Goal: Task Accomplishment & Management: Manage account settings

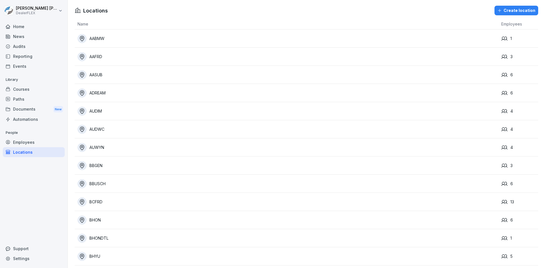
click at [27, 120] on div "Automations" at bounding box center [34, 119] width 62 height 10
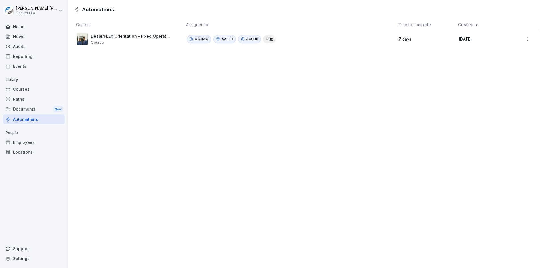
click at [523, 41] on html "[PERSON_NAME] DealerFLEX Home News Audits Reporting Events Library Courses Path…" at bounding box center [272, 134] width 545 height 268
click at [508, 49] on div "Edit" at bounding box center [519, 52] width 49 height 10
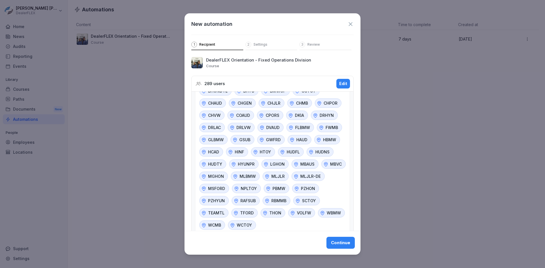
scroll to position [22, 0]
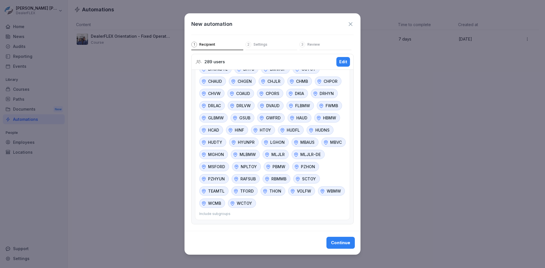
click at [341, 63] on div "Edit" at bounding box center [343, 62] width 8 height 6
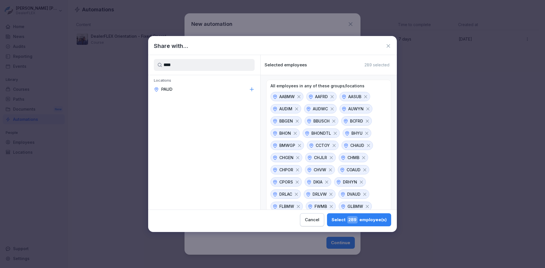
type input "****"
click at [170, 89] on p "PAUD" at bounding box center [166, 90] width 11 height 6
click at [344, 220] on div "Select 289 employee(s)" at bounding box center [359, 219] width 55 height 7
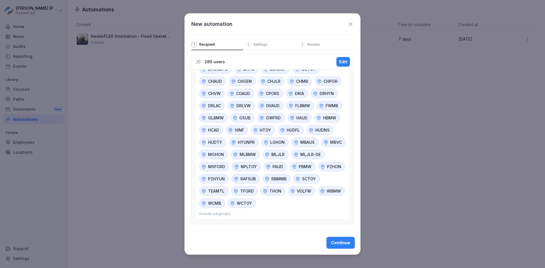
click at [337, 243] on div "Continue" at bounding box center [340, 243] width 19 height 6
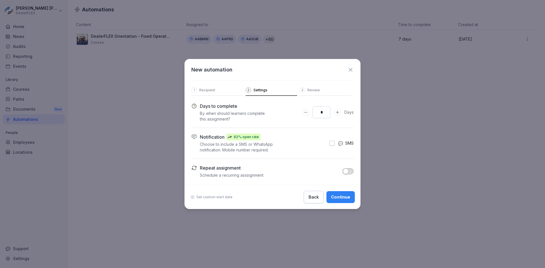
scroll to position [0, 0]
click at [340, 198] on div "Continue" at bounding box center [340, 197] width 19 height 6
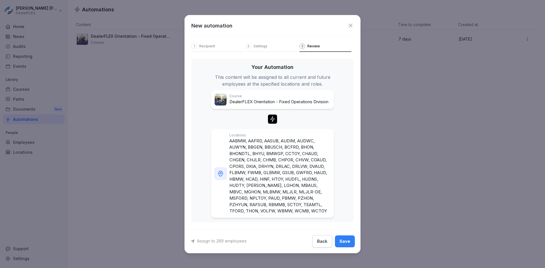
click at [340, 243] on div "Save" at bounding box center [345, 242] width 11 height 6
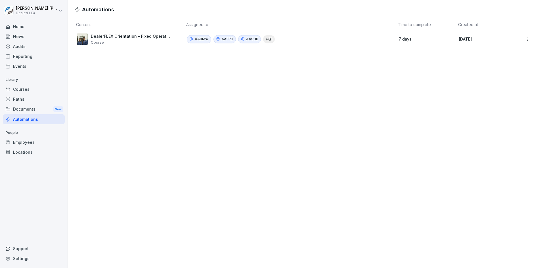
click at [21, 27] on div "Home" at bounding box center [34, 27] width 62 height 10
